Goal: Communication & Community: Answer question/provide support

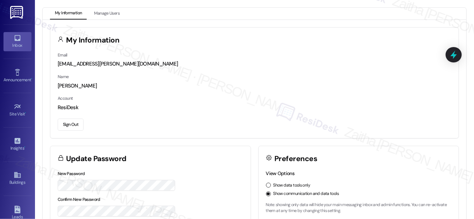
click at [19, 44] on div "Inbox" at bounding box center [17, 45] width 35 height 7
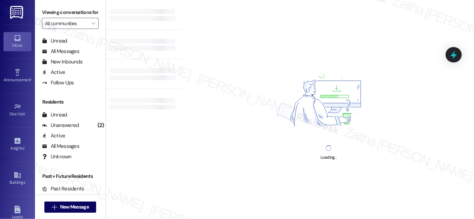
scroll to position [135, 0]
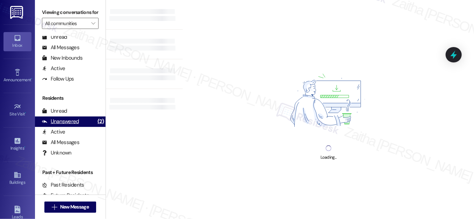
click at [68, 125] on div "Unanswered" at bounding box center [60, 121] width 37 height 7
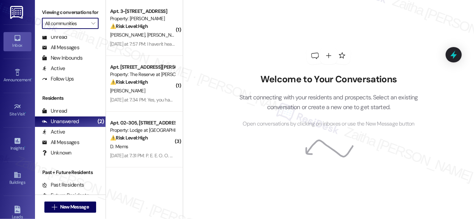
click at [81, 29] on input "All communities" at bounding box center [66, 23] width 42 height 11
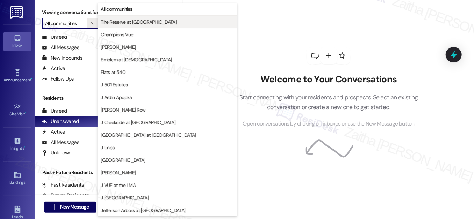
click at [137, 25] on span "The Reserve at [GEOGRAPHIC_DATA]" at bounding box center [139, 22] width 76 height 7
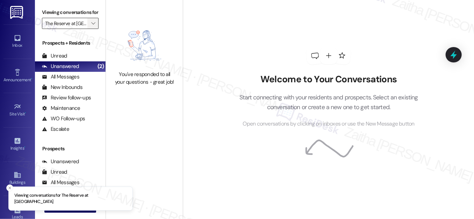
click at [88, 28] on button "" at bounding box center [92, 23] width 11 height 11
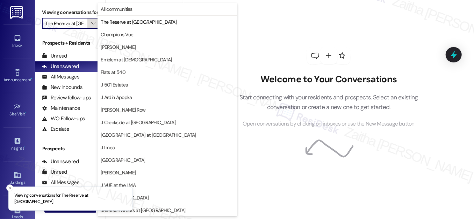
scroll to position [0, 12]
click at [112, 35] on span "Champions Vue" at bounding box center [117, 34] width 32 height 7
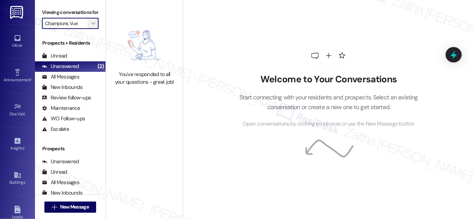
click at [91, 26] on icon "" at bounding box center [93, 24] width 4 height 6
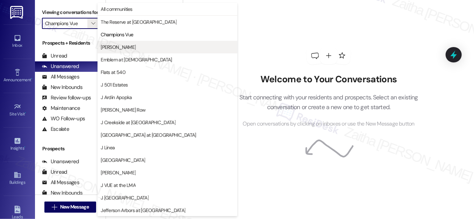
click at [127, 43] on button "[PERSON_NAME]" at bounding box center [167, 47] width 140 height 13
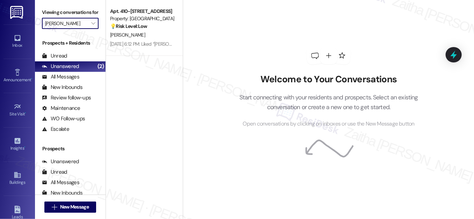
click at [85, 29] on input "[PERSON_NAME]" at bounding box center [66, 23] width 42 height 11
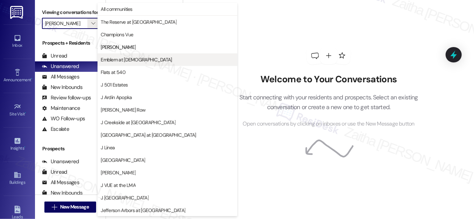
click at [121, 59] on span "Emblem at [DEMOGRAPHIC_DATA]" at bounding box center [136, 59] width 71 height 7
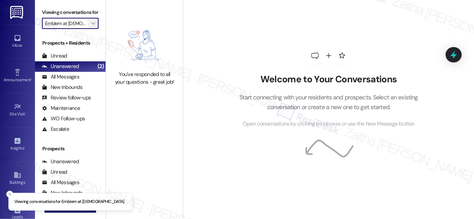
click at [87, 29] on button "" at bounding box center [92, 23] width 11 height 11
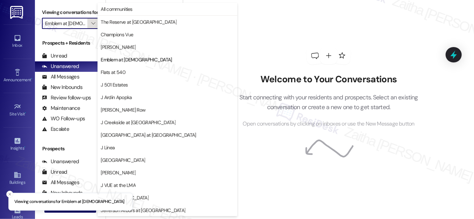
scroll to position [0, 2]
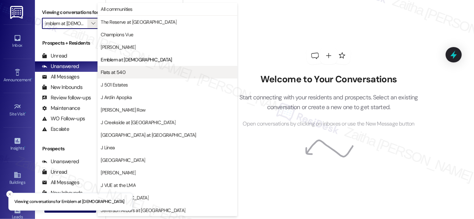
click at [139, 76] on button "Flats at 540" at bounding box center [167, 72] width 140 height 13
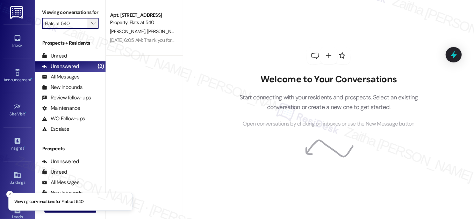
click at [87, 29] on button "" at bounding box center [92, 23] width 11 height 11
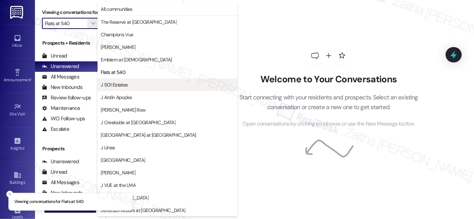
click at [134, 83] on span "J 501 Estates" at bounding box center [167, 84] width 133 height 7
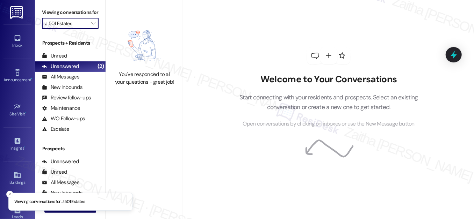
click at [83, 28] on input "J 501 Estates" at bounding box center [66, 23] width 42 height 11
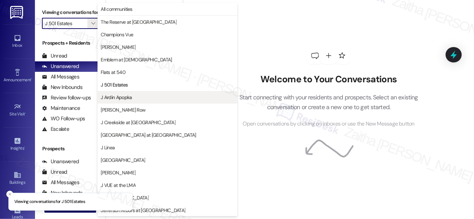
click at [133, 94] on span "J Ardin Apopka" at bounding box center [167, 97] width 133 height 7
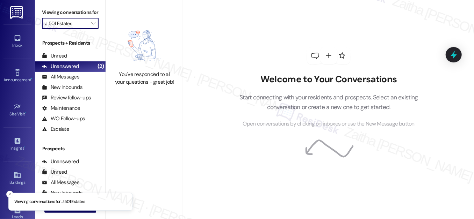
type input "J Ardin Apopka"
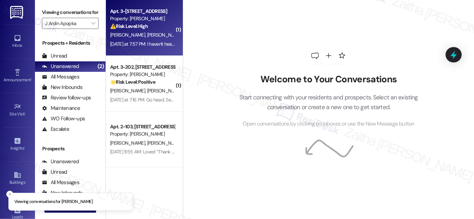
click at [162, 25] on div "⚠️ Risk Level: High The resident indicates that a dryer repair was not complete…" at bounding box center [142, 26] width 65 height 7
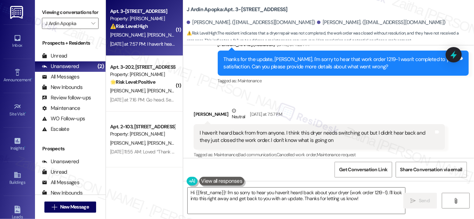
scroll to position [1470, 0]
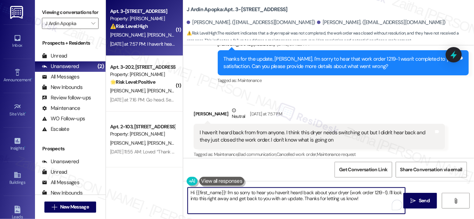
drag, startPoint x: 190, startPoint y: 193, endPoint x: 223, endPoint y: 189, distance: 33.4
click at [223, 189] on textarea "Hi {{first_name}}! I'm so sorry to hear you haven't heard back about your dryer…" at bounding box center [296, 201] width 217 height 26
click at [197, 107] on div "Lenora Gilyard Neutral Yesterday at 7:57 PM" at bounding box center [318, 115] width 251 height 17
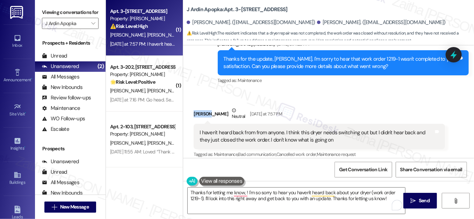
click at [197, 107] on div "Lenora Gilyard Neutral Yesterday at 7:57 PM" at bounding box center [318, 115] width 251 height 17
copy div "Lenora"
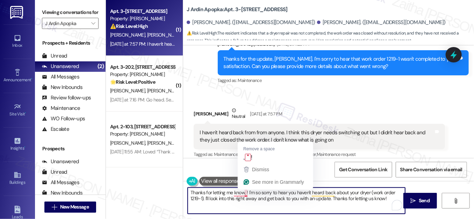
click at [245, 192] on textarea "Thanks for letting me know, ! I'm so sorry to hear you haven't heard back about…" at bounding box center [296, 201] width 217 height 26
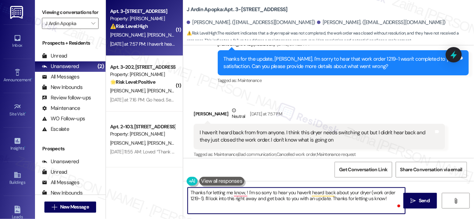
paste textarea "Lenora"
drag, startPoint x: 260, startPoint y: 191, endPoint x: 216, endPoint y: 199, distance: 44.6
click at [216, 199] on textarea "Thanks for letting me know, Lenora! I'm so sorry to hear you haven't heard back…" at bounding box center [296, 201] width 217 height 26
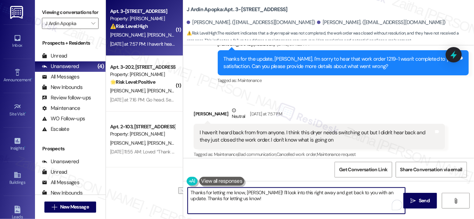
drag, startPoint x: 291, startPoint y: 191, endPoint x: 312, endPoint y: 193, distance: 21.1
click at [312, 193] on textarea "Thanks for letting me know, Lenora! I'll look into this right away and get back…" at bounding box center [296, 201] width 217 height 26
drag, startPoint x: 365, startPoint y: 193, endPoint x: 371, endPoint y: 202, distance: 10.0
click at [371, 202] on textarea "Thanks for letting me know, Lenora! I'll look into this and get back to you wit…" at bounding box center [296, 201] width 217 height 26
type textarea "Thanks for letting me know, Lenora! I'll look into this and get back to you wit…"
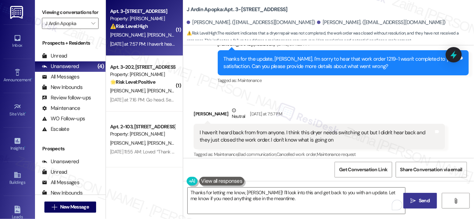
drag, startPoint x: 424, startPoint y: 203, endPoint x: 421, endPoint y: 200, distance: 4.2
click at [424, 203] on span "Send" at bounding box center [423, 200] width 11 height 7
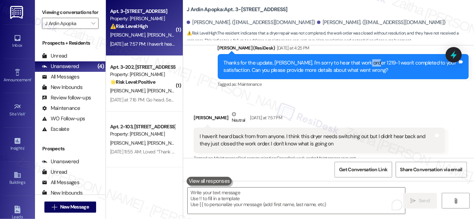
scroll to position [1463, 0]
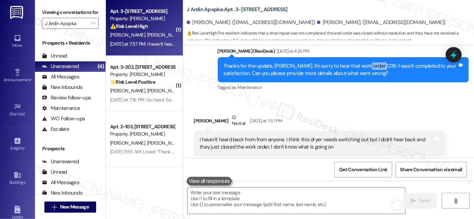
drag, startPoint x: 359, startPoint y: 50, endPoint x: 372, endPoint y: 59, distance: 15.9
click at [372, 63] on div "Thanks for the update, Lenora. I'm sorry to hear that work order 1219-1 wasn't …" at bounding box center [341, 70] width 234 height 15
copy div "1219-1"
click at [457, 56] on icon at bounding box center [453, 55] width 12 height 12
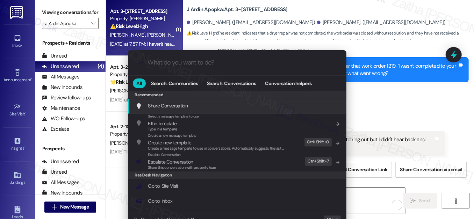
click at [402, 95] on div ".cls-1{fill:#0a055f;}.cls-2{fill:#0cc4c4;} resideskLogoBlueOrange All Search: C…" at bounding box center [237, 109] width 474 height 219
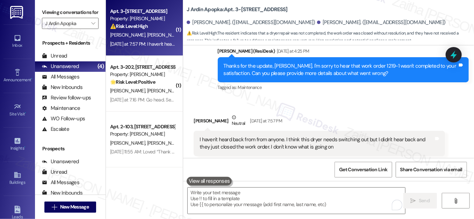
click at [402, 98] on div "Received via SMS Lenora Gilyard Neutral Yesterday at 7:57 PM I haven't heard ba…" at bounding box center [328, 135] width 291 height 74
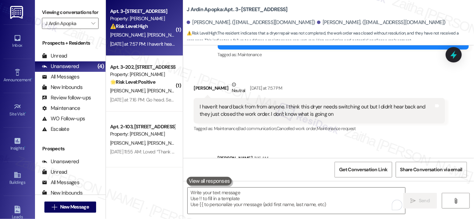
scroll to position [1525, 0]
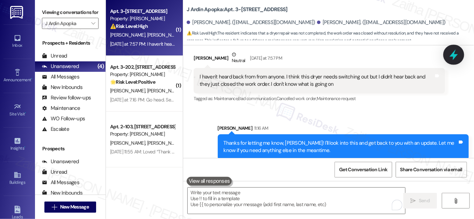
click at [453, 53] on icon at bounding box center [453, 55] width 8 height 11
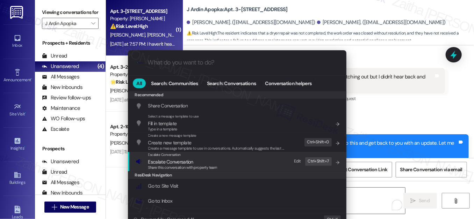
click at [168, 162] on span "Escalate Conversation" at bounding box center [170, 162] width 45 height 6
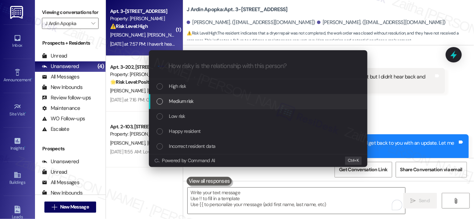
click at [179, 102] on span "Medium risk" at bounding box center [181, 101] width 24 height 8
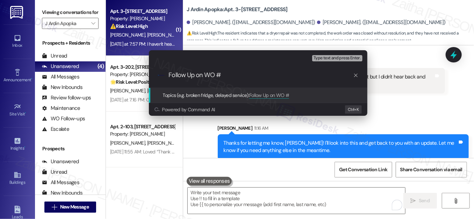
paste input "1219-1"
type input "Follow Up on WO #1219-1 - Dryer issue"
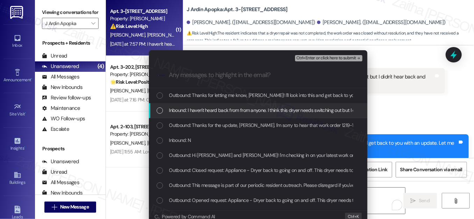
click at [156, 111] on div "List of options" at bounding box center [159, 111] width 6 height 6
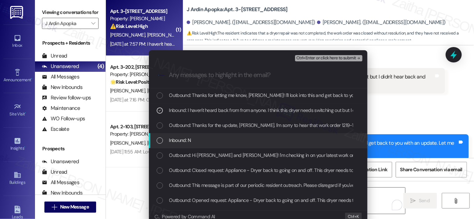
click at [156, 141] on div "List of options" at bounding box center [159, 141] width 6 height 6
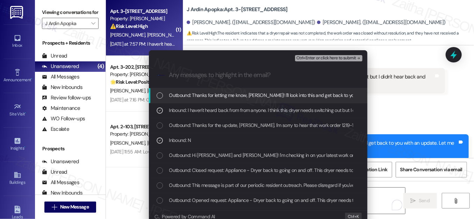
click at [309, 57] on span "Ctrl+Enter or click here to submit" at bounding box center [326, 58] width 60 height 5
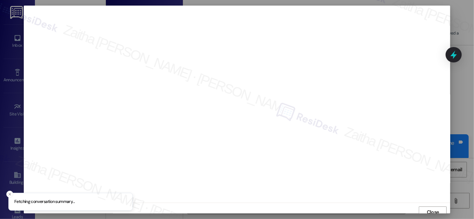
scroll to position [4, 0]
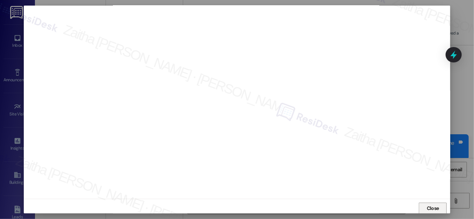
click at [430, 206] on span "Close" at bounding box center [432, 208] width 12 height 7
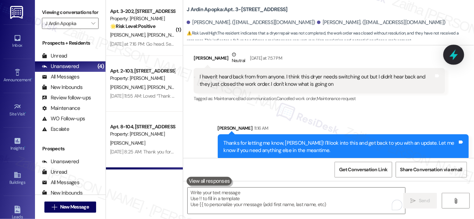
click at [457, 54] on icon at bounding box center [453, 55] width 12 height 12
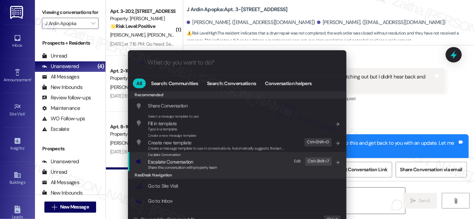
click at [183, 165] on span "Share this conversation with property team" at bounding box center [182, 167] width 69 height 5
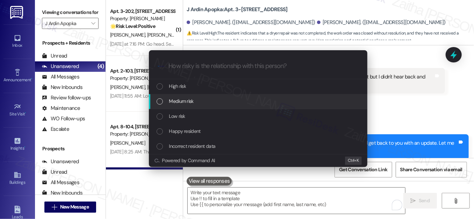
click at [194, 105] on div "Medium risk" at bounding box center [258, 101] width 204 height 8
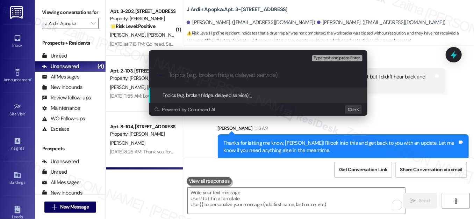
paste input "Follow Up on WO #1219-1 - Dryer issue"
type input "Follow Up on WO #1219-1 - Dryer issue"
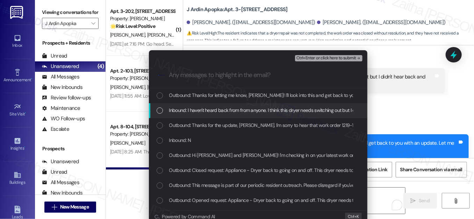
click at [164, 109] on div "Inbound: I haven't heard back from from anyone. I think this dryer needs switch…" at bounding box center [258, 111] width 204 height 8
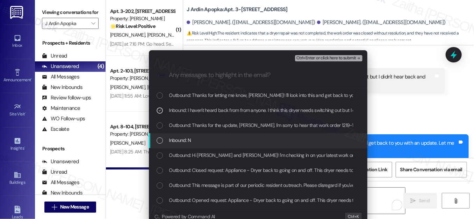
click at [158, 138] on div "List of options" at bounding box center [159, 141] width 6 height 6
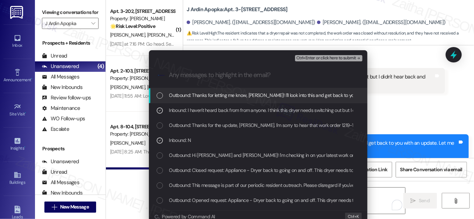
click at [310, 61] on button "Ctrl+Enter or click here to submit" at bounding box center [328, 58] width 67 height 6
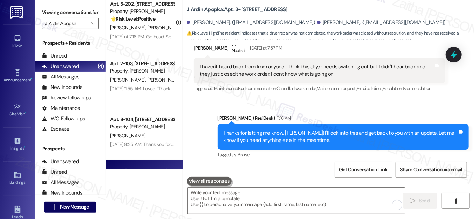
scroll to position [0, 0]
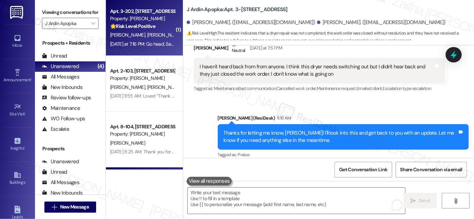
click at [152, 26] on strong "🌟 Risk Level: Positive" at bounding box center [132, 26] width 45 height 6
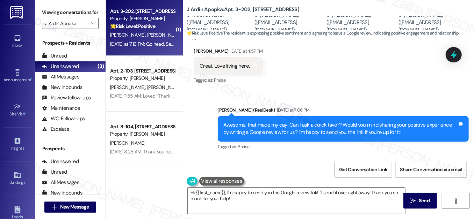
scroll to position [2290, 0]
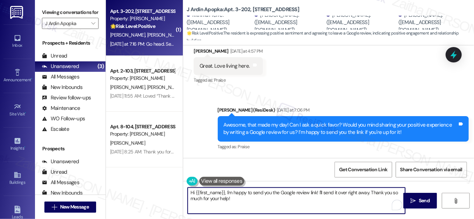
drag, startPoint x: 189, startPoint y: 191, endPoint x: 259, endPoint y: 206, distance: 71.1
click at [259, 206] on textarea "Hi {{first_name}}, I'm happy to send you the Google review link! I'll send it o…" at bounding box center [296, 201] width 217 height 26
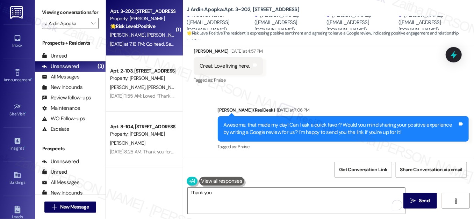
click at [217, 181] on button at bounding box center [221, 181] width 45 height 9
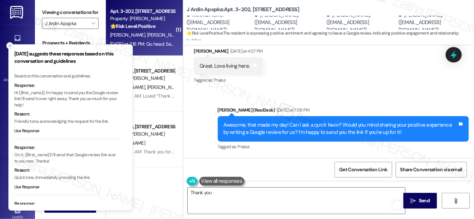
click at [11, 45] on icon "Close toast" at bounding box center [10, 46] width 4 height 4
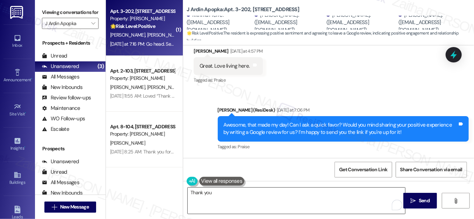
click at [233, 197] on textarea "Thank you" at bounding box center [296, 201] width 217 height 26
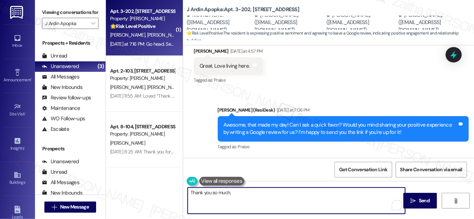
click at [197, 173] on div "Rubenite Pierre Question Yesterday at 7:16 PM" at bounding box center [254, 178] width 123 height 11
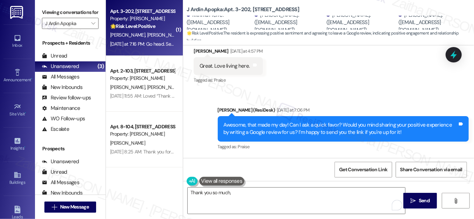
click at [197, 173] on div "Rubenite Pierre Question Yesterday at 7:16 PM" at bounding box center [254, 178] width 123 height 11
copy div "Rubenite"
click at [238, 189] on textarea "Thank you so much," at bounding box center [296, 201] width 217 height 26
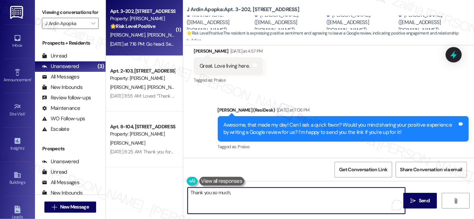
paste textarea "Rubenite"
paste textarea "Here's a quick link {{google_review_link}}"
drag, startPoint x: 251, startPoint y: 191, endPoint x: 349, endPoint y: 196, distance: 97.9
click at [349, 196] on textarea "Thank you so much, Rubenite! Here's a quick link {{google_review_link}}" at bounding box center [296, 201] width 217 height 26
paste textarea "You may leave your review at your convenience. I would also appreciate it if yo…"
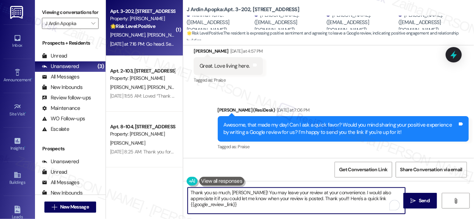
scroll to position [0, 0]
type textarea "Thank you so much, Rubenite! You may leave your review at your convenience. I w…"
click at [423, 200] on span "Send" at bounding box center [423, 200] width 11 height 7
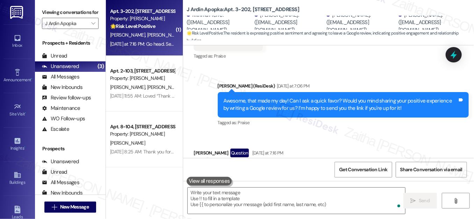
scroll to position [2354, 0]
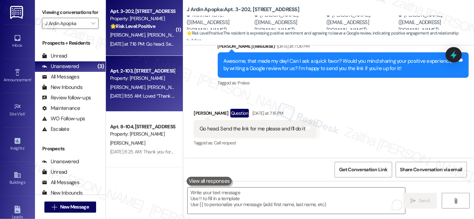
click at [157, 92] on div "Jul 30, 2025 at 11:55 AM: Loved “Thank you I let him know he didn't realize thi…" at bounding box center [142, 96] width 66 height 9
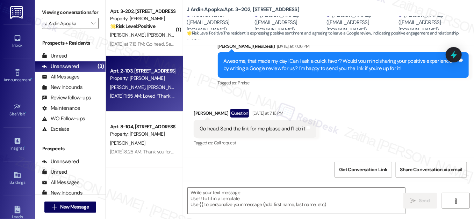
type textarea "Fetching suggested responses. Please feel free to read through the conversation…"
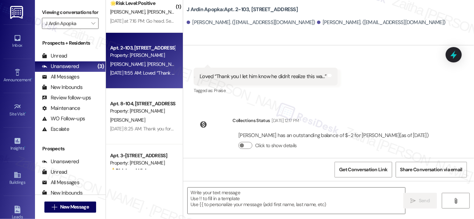
scroll to position [54, 0]
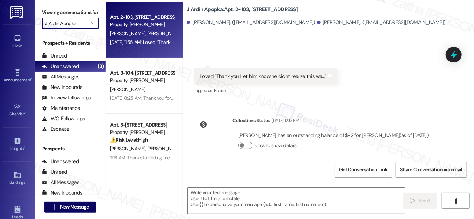
click at [68, 29] on input "J Ardin Apopka" at bounding box center [66, 23] width 42 height 11
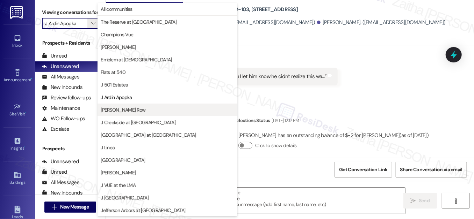
click at [116, 110] on span "[PERSON_NAME] Row" at bounding box center [123, 110] width 45 height 7
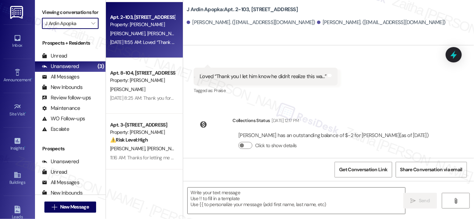
type input "[PERSON_NAME] Row"
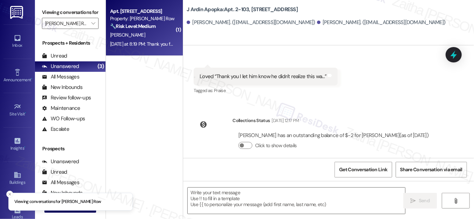
click at [165, 33] on div "[PERSON_NAME]" at bounding box center [142, 35] width 66 height 9
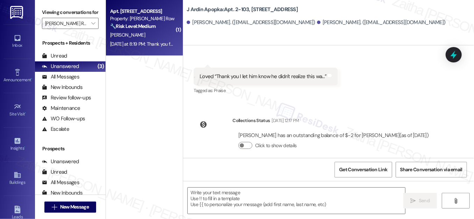
type textarea "Fetching suggested responses. Please feel free to read through the conversation…"
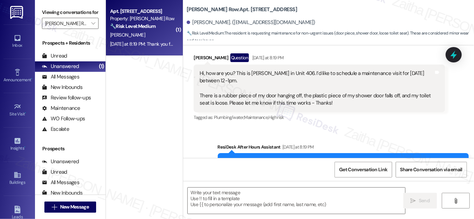
scroll to position [195, 0]
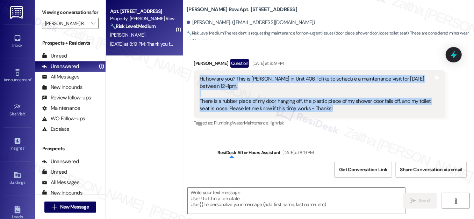
drag, startPoint x: 193, startPoint y: 75, endPoint x: 337, endPoint y: 116, distance: 149.7
click at [337, 116] on div "Hi, how are you? This is AnneMarie Reisch in Unit 406. I’d like to schedule a m…" at bounding box center [318, 94] width 251 height 48
copy div "Hi, how are you? This is AnneMarie Reisch in Unit 406. I’d like to schedule a m…"
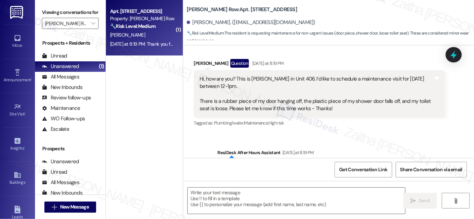
click at [370, 127] on div "Tagged as: Plumbing/water , Click to highlight conversations about Plumbing/wat…" at bounding box center [318, 123] width 251 height 10
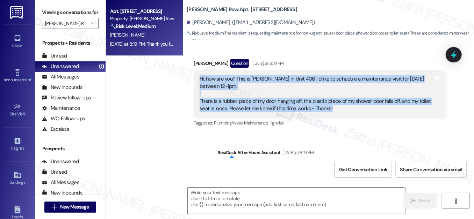
drag, startPoint x: 197, startPoint y: 78, endPoint x: 344, endPoint y: 109, distance: 151.0
click at [344, 109] on div "Hi, how are you? This is AnneMarie Reisch in Unit 406. I’d like to schedule a m…" at bounding box center [318, 94] width 251 height 48
copy div "Hi, how are you? This is AnneMarie Reisch in Unit 406. I’d like to schedule a m…"
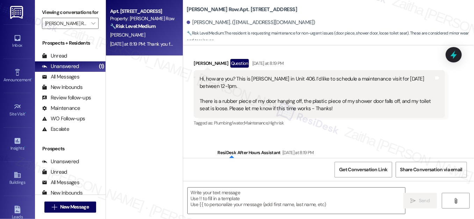
click at [349, 58] on div "Received via SMS Annemarie Reisch Question Yesterday at 8:19 PM Hi, how are you…" at bounding box center [318, 94] width 261 height 80
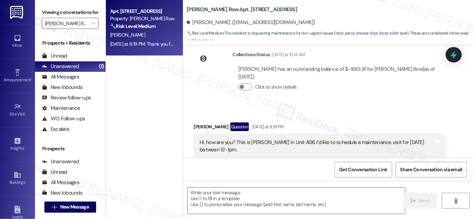
scroll to position [131, 0]
click at [199, 126] on div "Annemarie Reisch Question Yesterday at 8:19 PM" at bounding box center [318, 127] width 251 height 11
copy div "Annemarie"
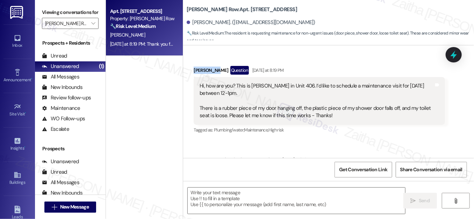
scroll to position [226, 0]
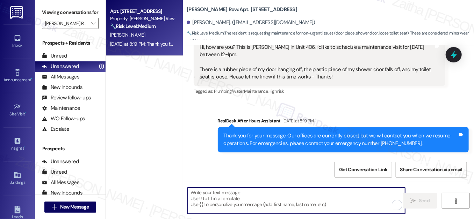
click at [214, 192] on textarea "To enrich screen reader interactions, please activate Accessibility in Grammarl…" at bounding box center [296, 201] width 217 height 26
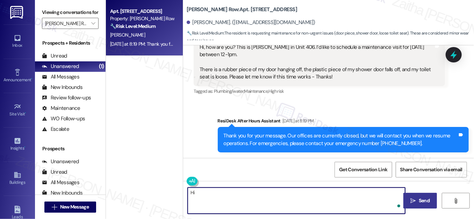
paste textarea "Annemarie"
type textarea "Hi [PERSON_NAME], it's great to hear from you!"
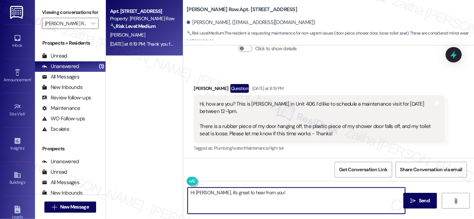
scroll to position [163, 0]
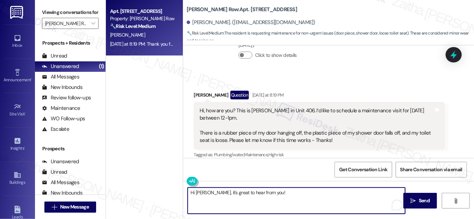
paste textarea "Hi [PERSON_NAME], thanks for sharing the details. I’ll submit your maintenance …"
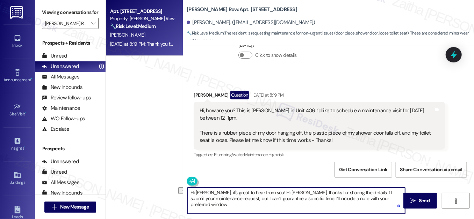
drag, startPoint x: 302, startPoint y: 192, endPoint x: 274, endPoint y: 191, distance: 28.3
click at [272, 192] on textarea "Hi [PERSON_NAME], it's great to hear from you! Hi [PERSON_NAME], thanks for sha…" at bounding box center [296, 201] width 217 height 26
click at [373, 199] on textarea "Hi [PERSON_NAME], it's great to hear from you! Thanks for sharing the details. …" at bounding box center [296, 201] width 217 height 26
click at [284, 198] on textarea "Hi [PERSON_NAME], it's great to hear from you! Thanks for sharing the details. …" at bounding box center [296, 201] width 217 height 26
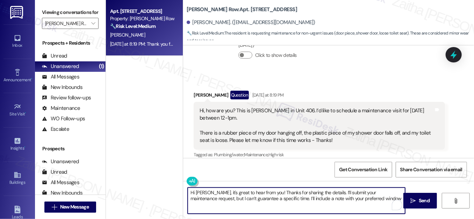
click at [282, 197] on textarea "Hi [PERSON_NAME], it's great to hear from you! Thanks for sharing the details. …" at bounding box center [296, 201] width 217 height 26
click at [378, 199] on textarea "Hi [PERSON_NAME], it's great to hear from you! Thanks for sharing the details. …" at bounding box center [296, 201] width 217 height 26
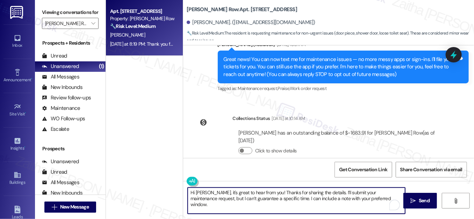
scroll to position [36, 0]
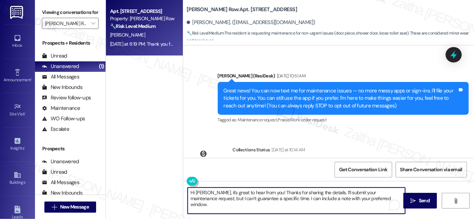
paste textarea "Regarding the rubber piece hanging off your door, could you let me know which d…"
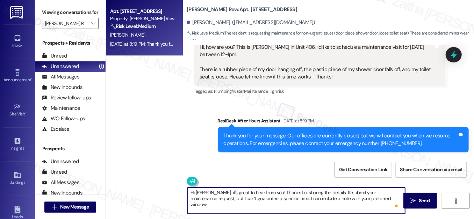
scroll to position [0, 0]
click at [286, 198] on textarea "Hi [PERSON_NAME], it's great to hear from you! Thanks for sharing the details. …" at bounding box center [296, 201] width 217 height 26
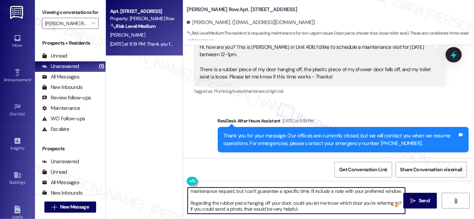
type textarea "Hi [PERSON_NAME], it's great to hear from you! Thanks for sharing the details. …"
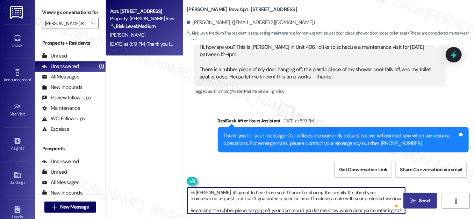
click at [427, 201] on span "Send" at bounding box center [423, 200] width 11 height 7
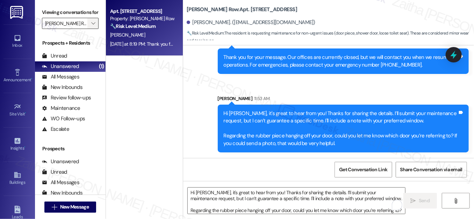
click at [91, 26] on icon "" at bounding box center [93, 24] width 4 height 6
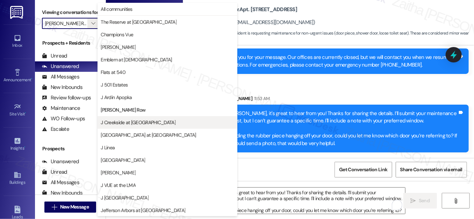
click at [137, 120] on span "J Creekside at [GEOGRAPHIC_DATA]" at bounding box center [138, 122] width 75 height 7
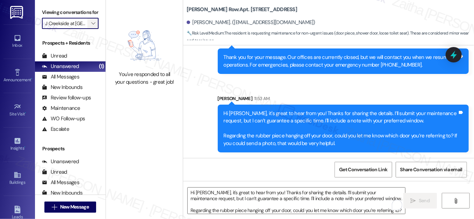
click at [92, 26] on icon "" at bounding box center [93, 24] width 4 height 6
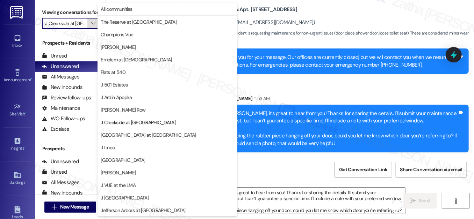
scroll to position [114, 0]
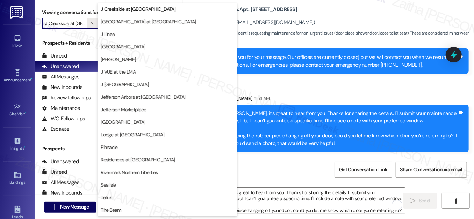
click at [138, 20] on span "[GEOGRAPHIC_DATA] at [GEOGRAPHIC_DATA]" at bounding box center [148, 21] width 95 height 7
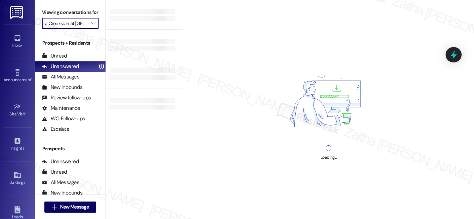
type input "[GEOGRAPHIC_DATA] at [GEOGRAPHIC_DATA]"
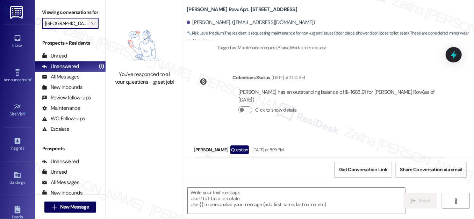
type textarea "Fetching suggested responses. Please feel free to read through the conversation…"
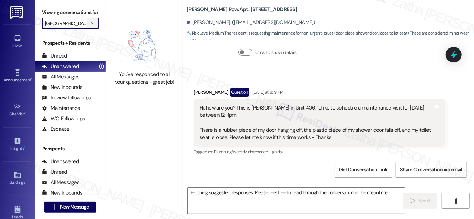
scroll to position [170, 0]
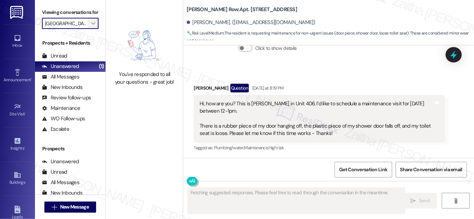
click at [92, 26] on icon "" at bounding box center [93, 24] width 4 height 6
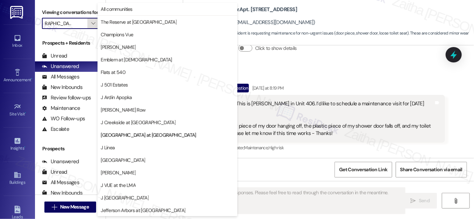
scroll to position [114, 0]
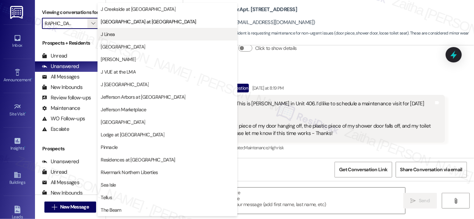
click at [137, 34] on span "J Linea" at bounding box center [167, 34] width 133 height 7
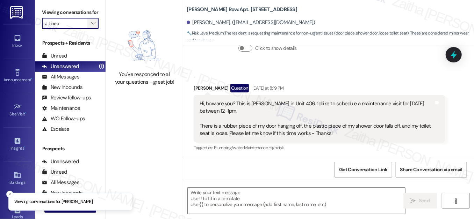
click at [91, 26] on icon "" at bounding box center [93, 24] width 4 height 6
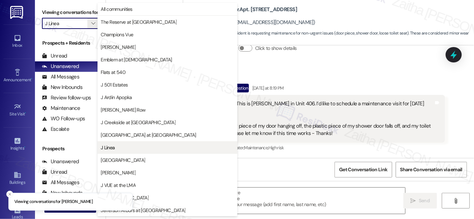
scroll to position [114, 0]
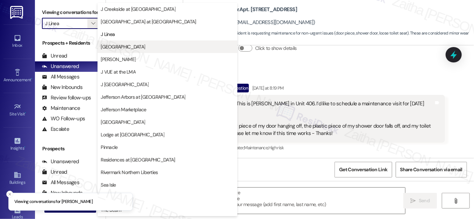
click at [136, 46] on span "[GEOGRAPHIC_DATA]" at bounding box center [167, 46] width 133 height 7
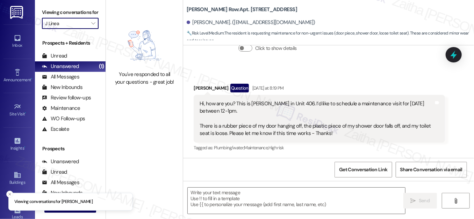
type input "[GEOGRAPHIC_DATA]"
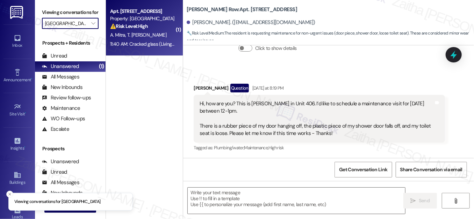
click at [166, 24] on div "⚠️ Risk Level: High The resident is reporting a cracked window, which is a secu…" at bounding box center [142, 26] width 65 height 7
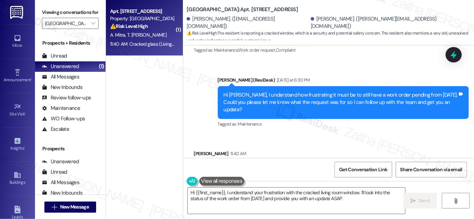
scroll to position [1716, 0]
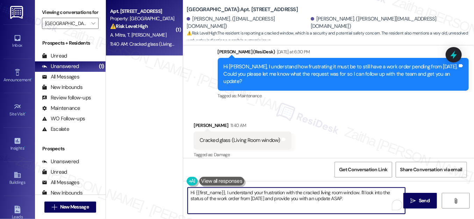
drag, startPoint x: 190, startPoint y: 189, endPoint x: 369, endPoint y: 202, distance: 179.3
click at [369, 202] on textarea "Hi {{first_name}}, I understand your frustration with the cracked living room w…" at bounding box center [296, 201] width 217 height 26
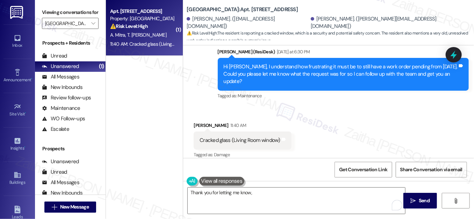
click at [196, 122] on div "[PERSON_NAME] 11:40 AM" at bounding box center [242, 127] width 98 height 10
click at [195, 122] on div "[PERSON_NAME] 11:40 AM" at bounding box center [242, 127] width 98 height 10
copy div "Amit"
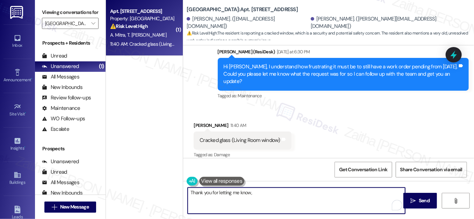
click at [269, 189] on textarea "Thank you for letting me know," at bounding box center [296, 201] width 217 height 26
paste textarea "Amit"
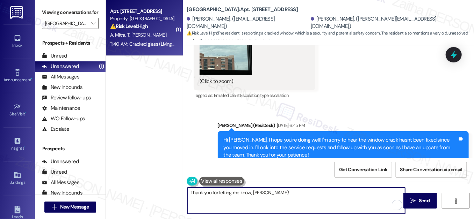
scroll to position [1018, 0]
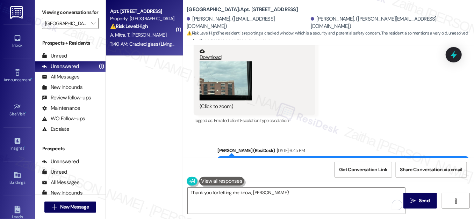
click at [240, 80] on button "Zoom image" at bounding box center [225, 80] width 52 height 39
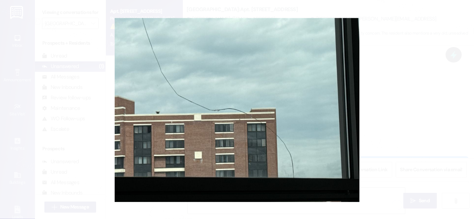
click at [420, 61] on button "Unzoom image" at bounding box center [237, 109] width 474 height 219
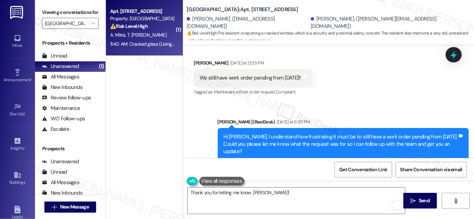
scroll to position [1716, 0]
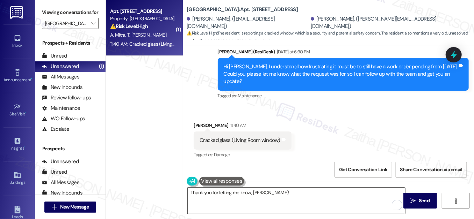
click at [277, 193] on textarea "Thank you for letting me know, [PERSON_NAME]!" at bounding box center [296, 201] width 217 height 26
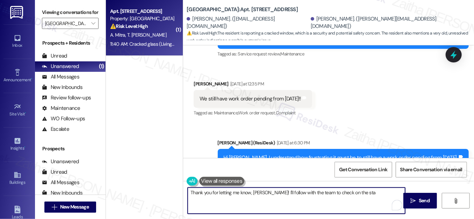
scroll to position [1621, 0]
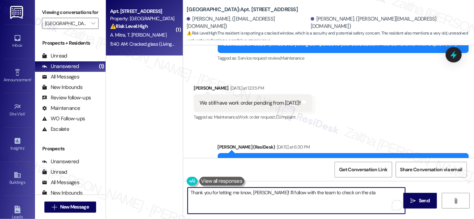
type textarea "Thank you for letting me know, [PERSON_NAME]! I'll follow with the team to chec…"
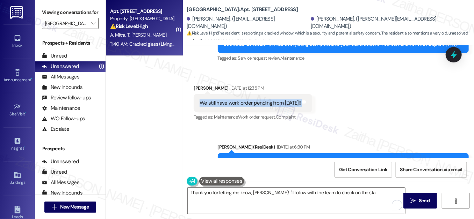
drag, startPoint x: 199, startPoint y: 96, endPoint x: 342, endPoint y: 96, distance: 143.5
click at [342, 96] on div "Received via SMS [PERSON_NAME] [DATE] at 12:35 PM We still have work order pend…" at bounding box center [328, 98] width 291 height 59
copy div "We still have work order pending from [DATE]!! Tags and notes"
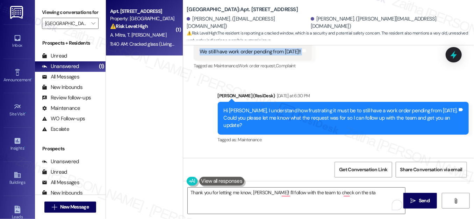
scroll to position [1716, 0]
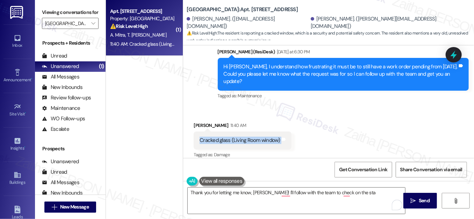
drag, startPoint x: 195, startPoint y: 137, endPoint x: 307, endPoint y: 134, distance: 112.8
click at [307, 134] on div "Received via SMS [PERSON_NAME] 11:40 AM Cracked glass (Living Room window) Tags…" at bounding box center [328, 135] width 291 height 59
copy div "Cracked glass (Living Room window) Tags and notes"
click at [313, 116] on div "Received via SMS [PERSON_NAME] 11:40 AM Cracked glass (Living Room window) Tags…" at bounding box center [328, 135] width 291 height 59
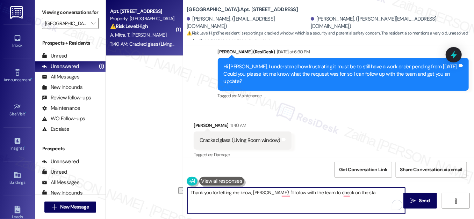
drag, startPoint x: 190, startPoint y: 193, endPoint x: 369, endPoint y: 190, distance: 178.8
click at [369, 190] on textarea "Thank you for letting me know, [PERSON_NAME]! I'll follow with the team to chec…" at bounding box center [296, 201] width 217 height 26
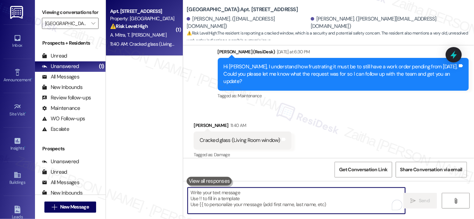
paste textarea "Thanks for letting me know. I’ll follow up with the team right away on the pend…"
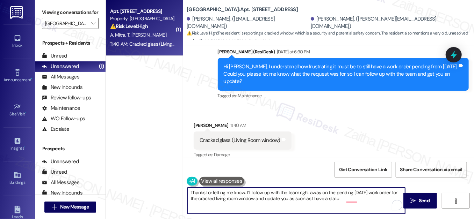
click at [314, 193] on textarea "Thanks for letting me know. I’ll follow up with the team right away on the pend…" at bounding box center [296, 201] width 217 height 26
type textarea "Thanks for letting me know. I’ll follow up with the team on the pending [DATE] …"
click at [423, 200] on span "Send" at bounding box center [423, 200] width 11 height 7
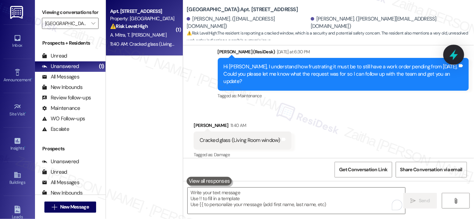
scroll to position [1716, 0]
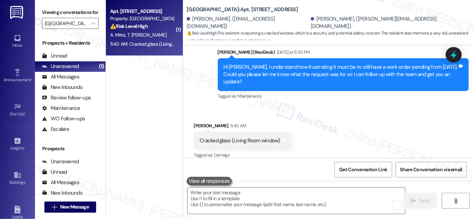
click at [457, 59] on icon at bounding box center [453, 54] width 9 height 9
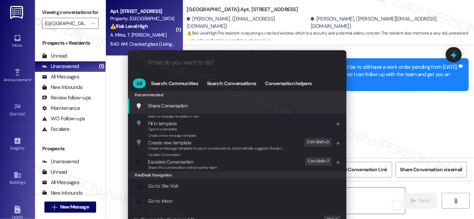
click at [404, 112] on div ".cls-1{fill:#0a055f;}.cls-2{fill:#0cc4c4;} resideskLogoBlueOrange All Search: C…" at bounding box center [237, 109] width 474 height 219
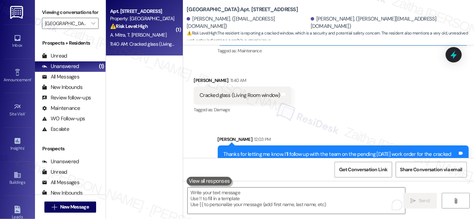
scroll to position [1772, 0]
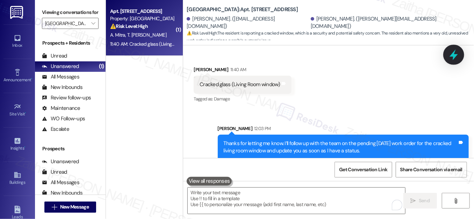
click at [450, 58] on icon at bounding box center [453, 55] width 12 height 12
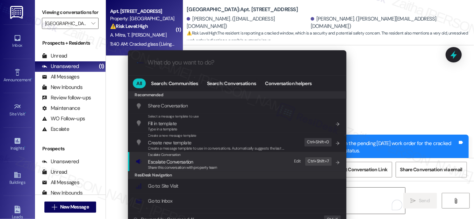
click at [182, 160] on span "Escalate Conversation" at bounding box center [170, 162] width 45 height 6
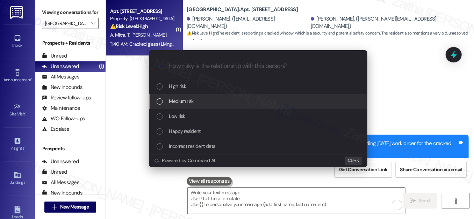
click at [196, 100] on div "Medium risk" at bounding box center [258, 101] width 204 height 8
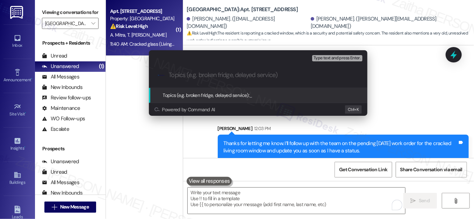
paste input "Follow-Up on Pending Work Order – Cracked Living Room Window"
type input "Follow-Up on Pending Work Order – Cracked Living Room Window"
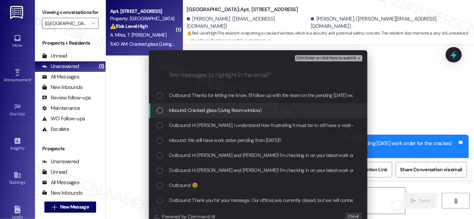
click at [160, 112] on div "List of options" at bounding box center [159, 111] width 6 height 6
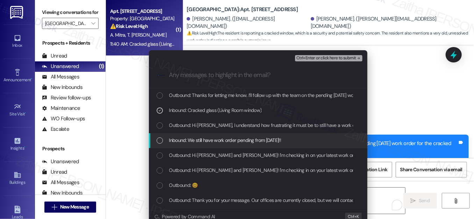
click at [161, 146] on div "Inbound: We still have work order pending from [DATE]!!" at bounding box center [258, 140] width 218 height 15
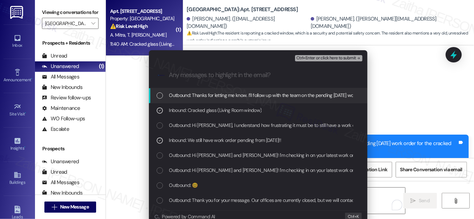
click at [311, 57] on span "Ctrl+Enter or click here to submit" at bounding box center [326, 58] width 60 height 5
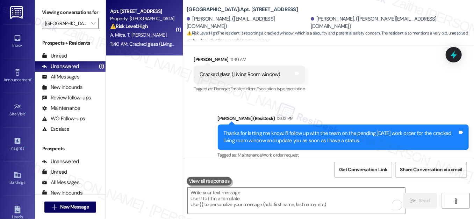
scroll to position [1783, 0]
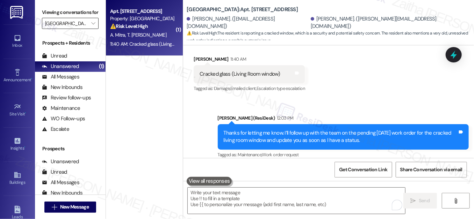
click at [74, 29] on input "[GEOGRAPHIC_DATA]" at bounding box center [66, 23] width 42 height 11
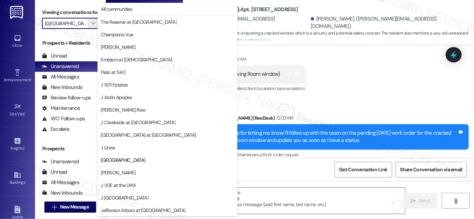
scroll to position [114, 0]
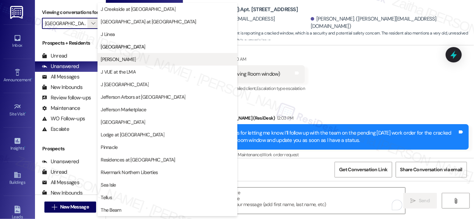
click at [119, 64] on button "[PERSON_NAME]" at bounding box center [167, 59] width 140 height 13
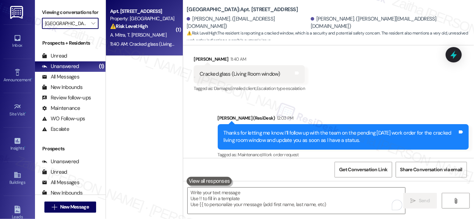
type input "[PERSON_NAME]"
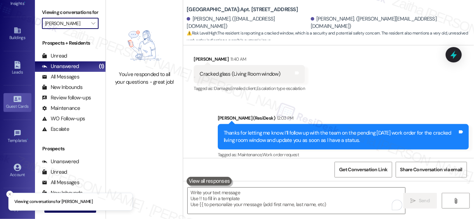
scroll to position [145, 0]
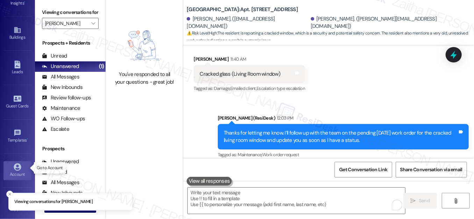
click at [19, 171] on div "Account" at bounding box center [17, 174] width 35 height 7
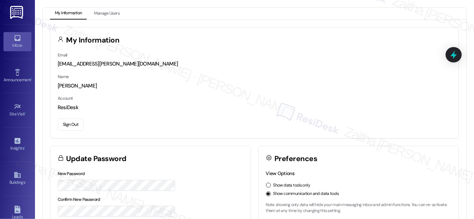
click at [14, 43] on div "Inbox" at bounding box center [17, 45] width 35 height 7
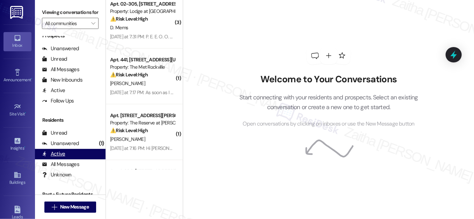
scroll to position [127, 0]
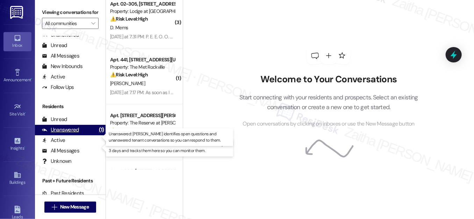
click at [58, 134] on div "Unanswered" at bounding box center [60, 129] width 37 height 7
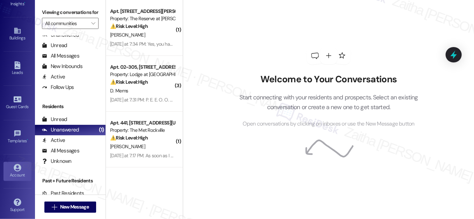
scroll to position [145, 0]
click at [14, 171] on div "Account" at bounding box center [17, 174] width 35 height 7
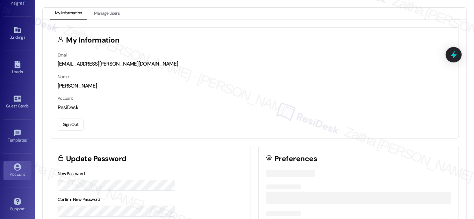
click at [69, 123] on button "Sign Out" at bounding box center [71, 125] width 26 height 12
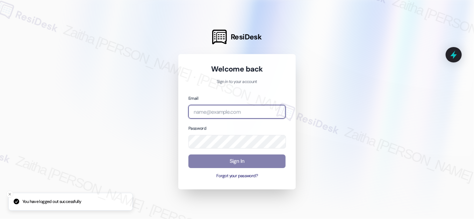
click at [213, 112] on input "email" at bounding box center [236, 112] width 97 height 14
type input "[EMAIL_ADDRESS][PERSON_NAME][DOMAIN_NAME]"
